Goal: Information Seeking & Learning: Learn about a topic

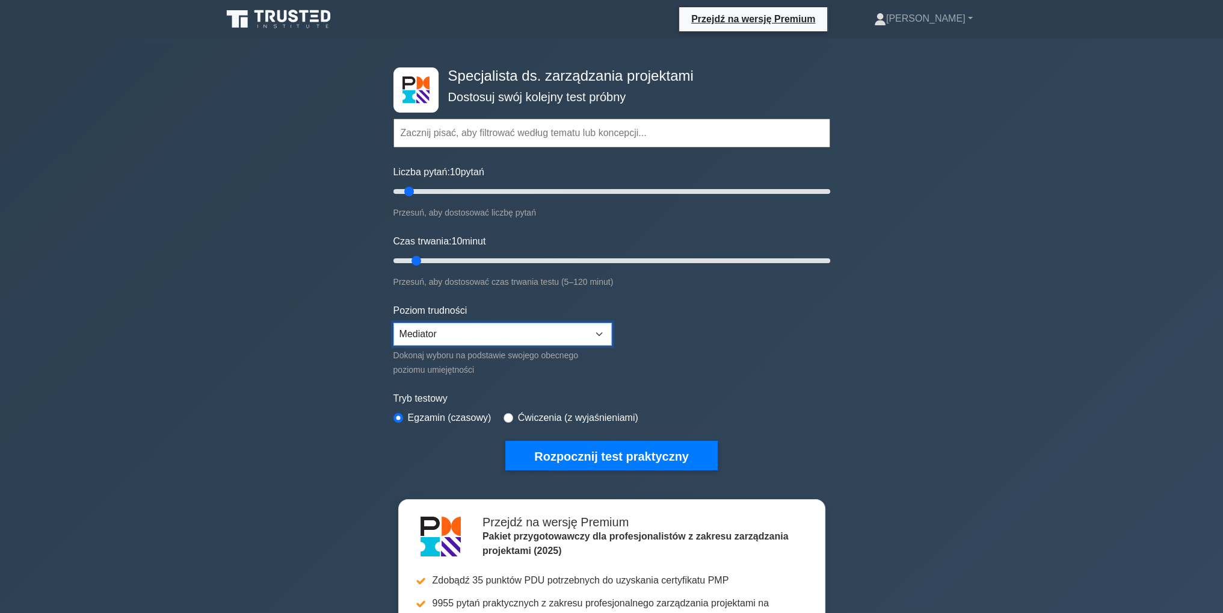
click at [594, 333] on select "Początkujący Mediator Ekspert" at bounding box center [502, 333] width 218 height 23
click at [393, 322] on select "Początkujący Mediator Ekspert" at bounding box center [502, 333] width 218 height 23
click at [597, 330] on select "Początkujący Mediator Ekspert" at bounding box center [502, 333] width 218 height 23
click at [393, 322] on select "Początkujący Mediator Ekspert" at bounding box center [502, 333] width 218 height 23
click at [602, 330] on select "Początkujący Mediator Ekspert" at bounding box center [502, 333] width 218 height 23
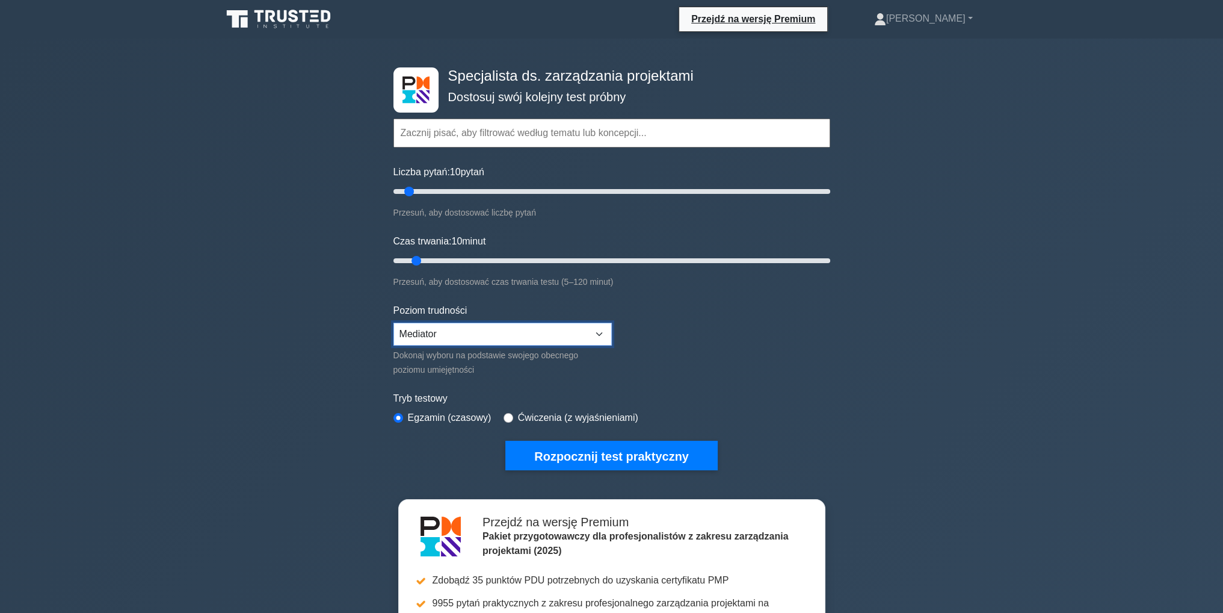
select select "beginner"
click at [393, 322] on select "Początkujący Mediator Ekspert" at bounding box center [502, 333] width 218 height 23
click at [599, 453] on font "Rozpocznij test praktyczny" at bounding box center [611, 455] width 155 height 13
